Goal: Navigation & Orientation: Find specific page/section

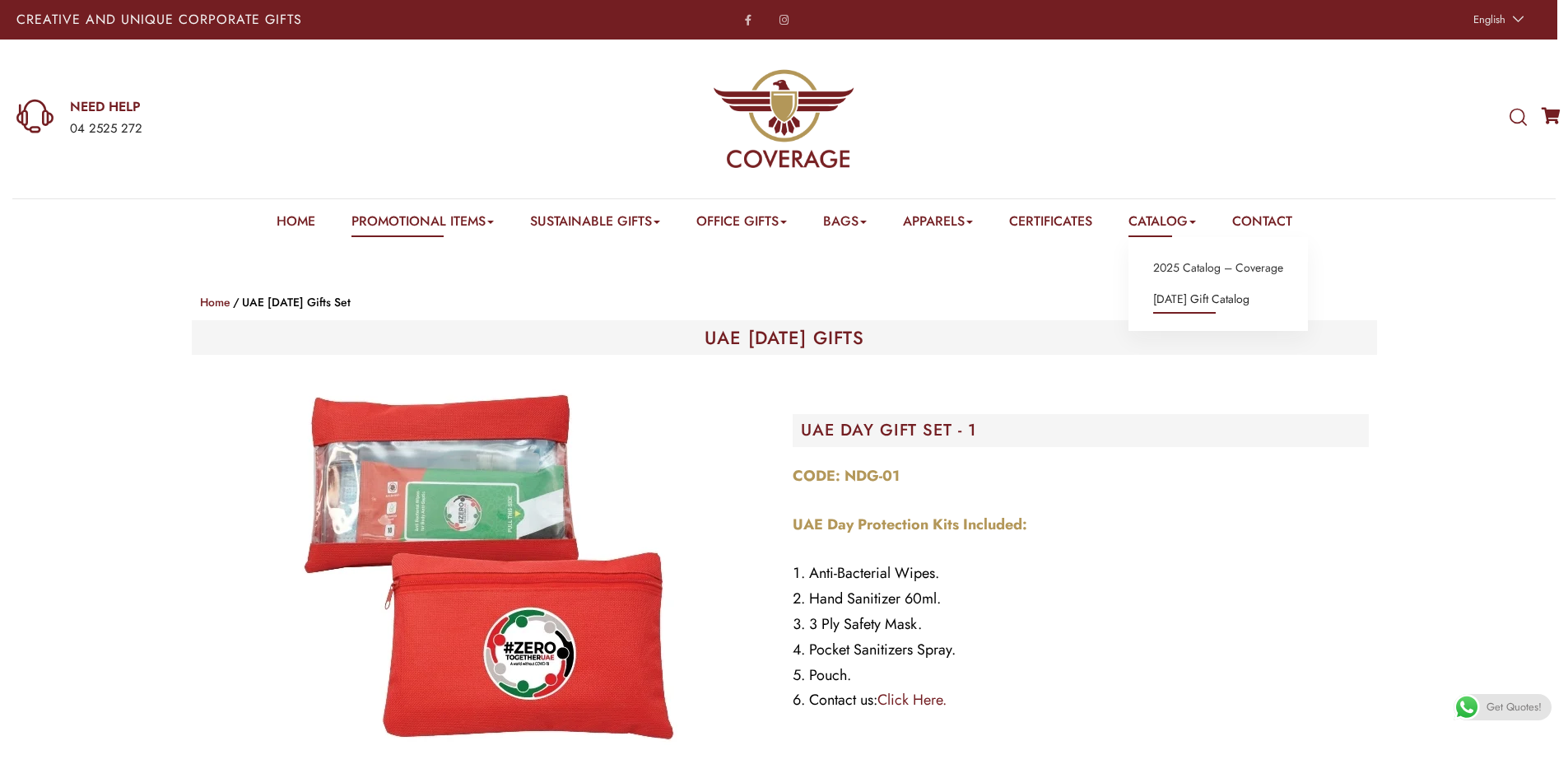
click at [1204, 294] on link "[DATE] Gift Catalog" at bounding box center [1202, 299] width 96 height 21
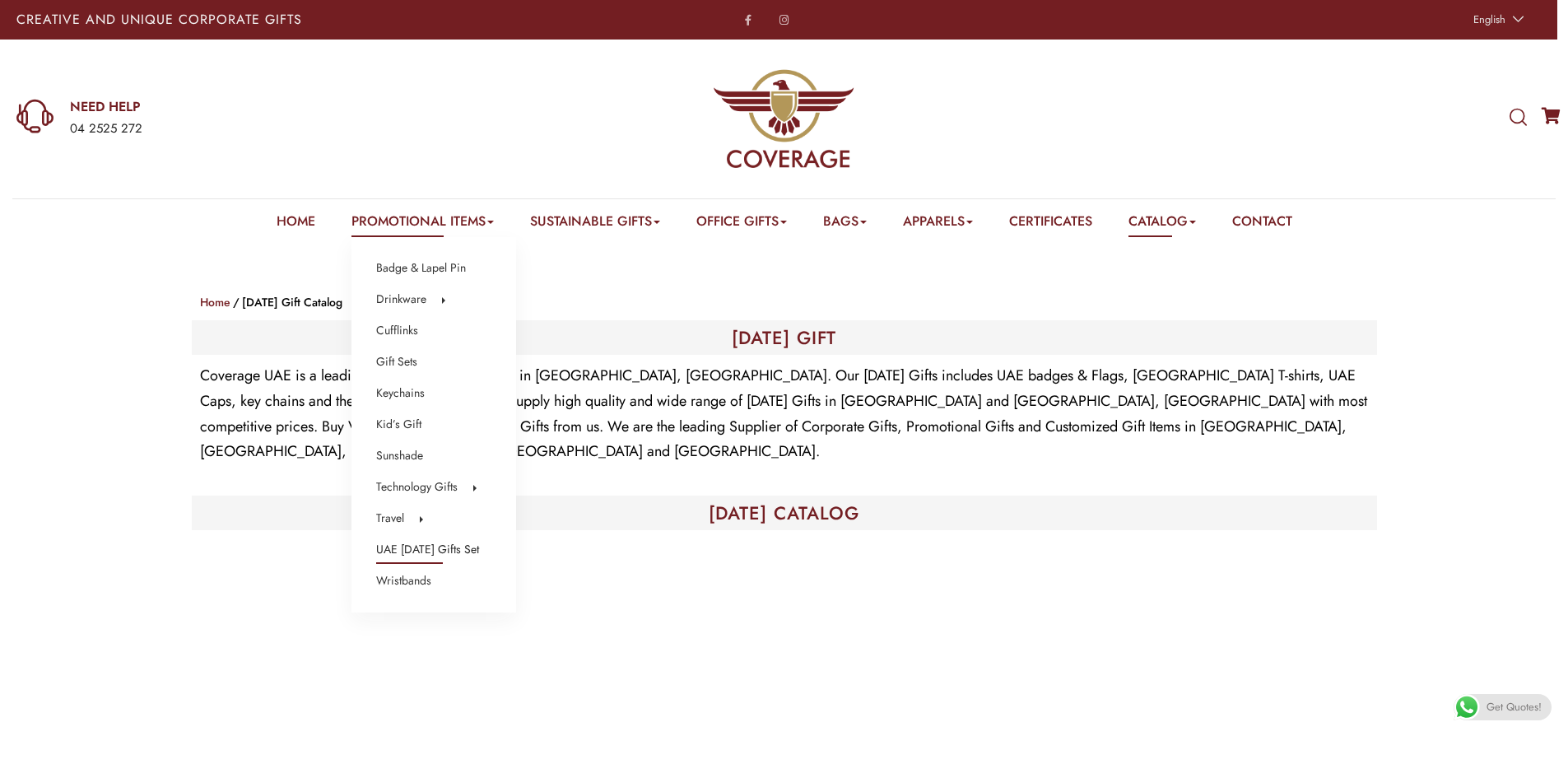
click at [479, 551] on link "UAE [DATE] Gifts Set" at bounding box center [428, 549] width 103 height 21
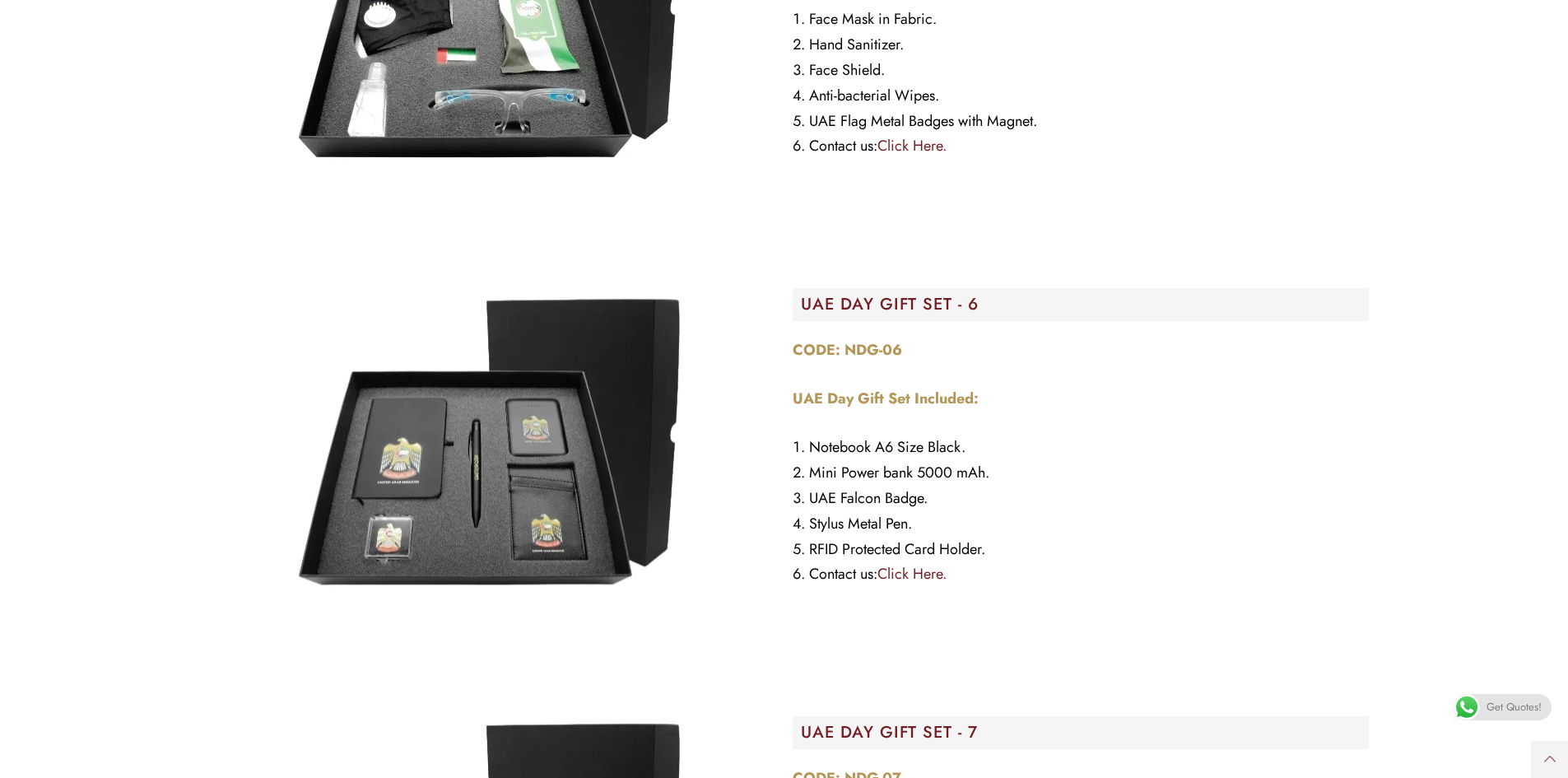
scroll to position [1894, 0]
